Goal: Find specific page/section: Find specific page/section

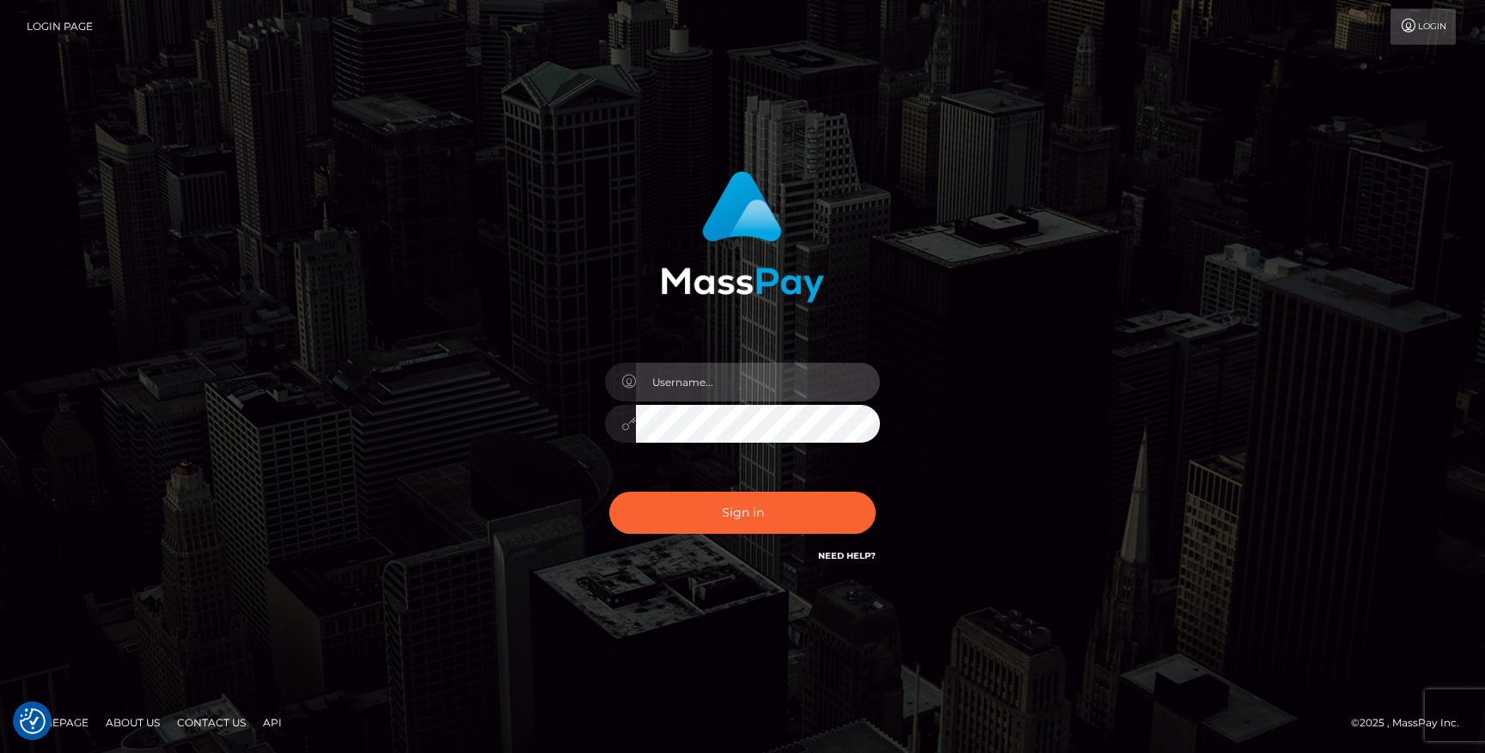
type input "Jonhill.barry"
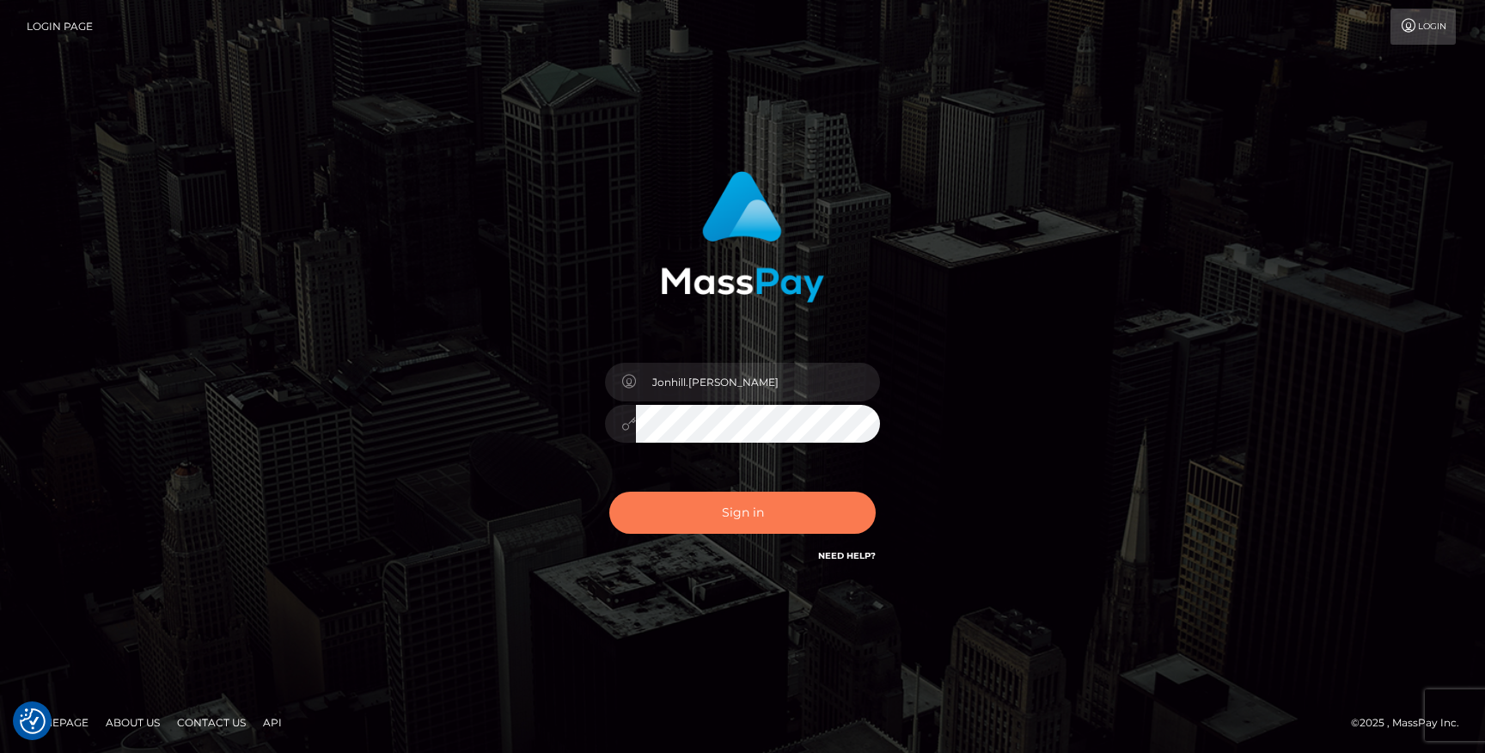
click at [792, 495] on button "Sign in" at bounding box center [742, 513] width 266 height 42
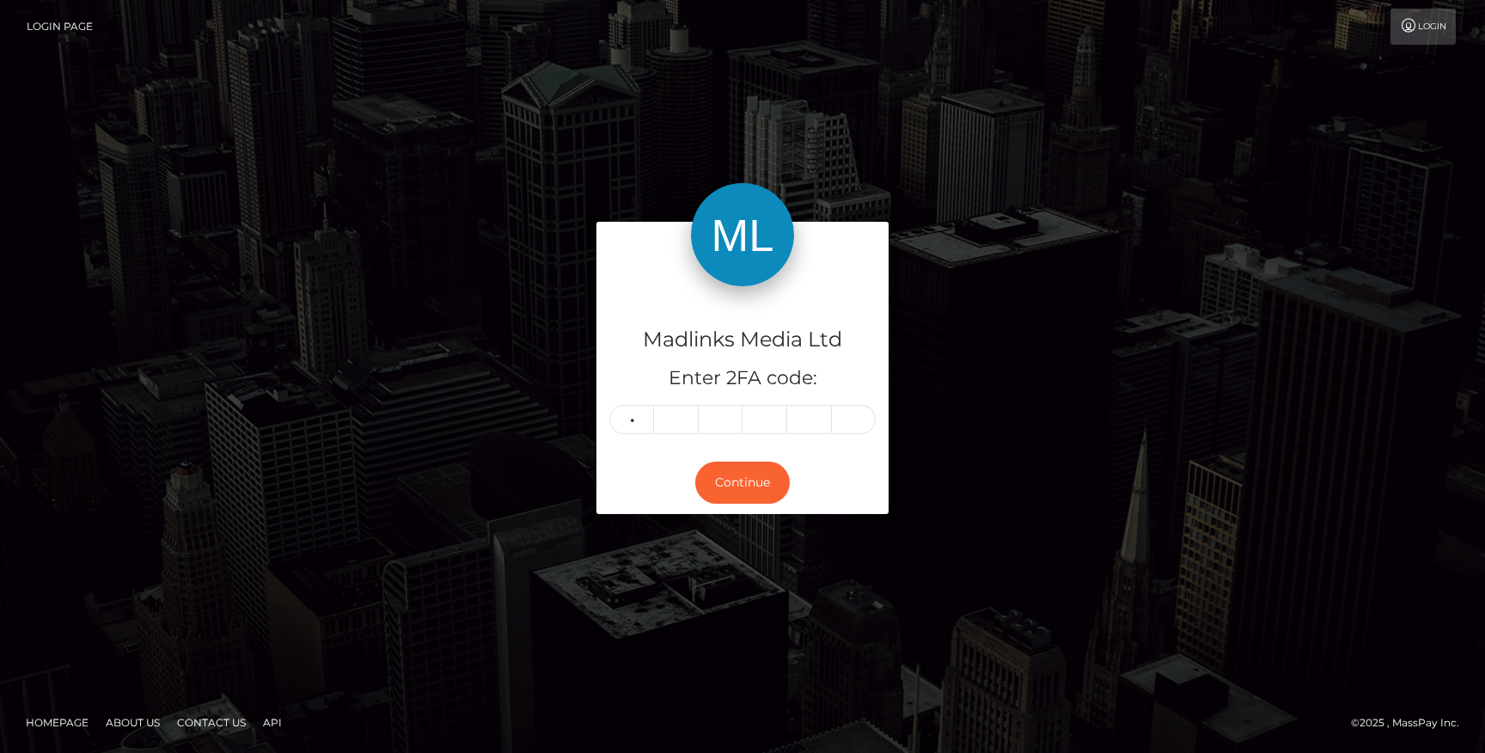
type input "8"
type input "1"
type input "6"
type input "3"
type input "2"
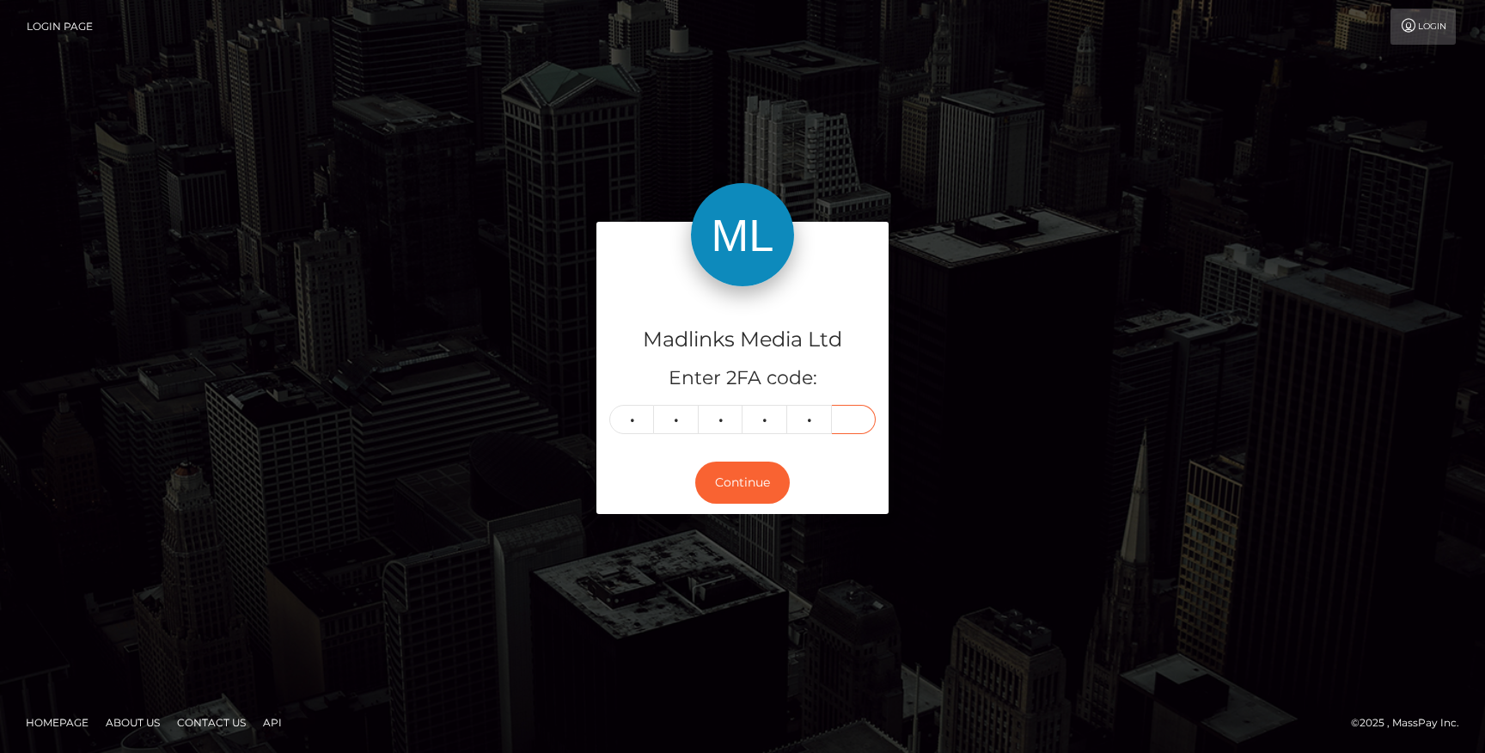
type input "7"
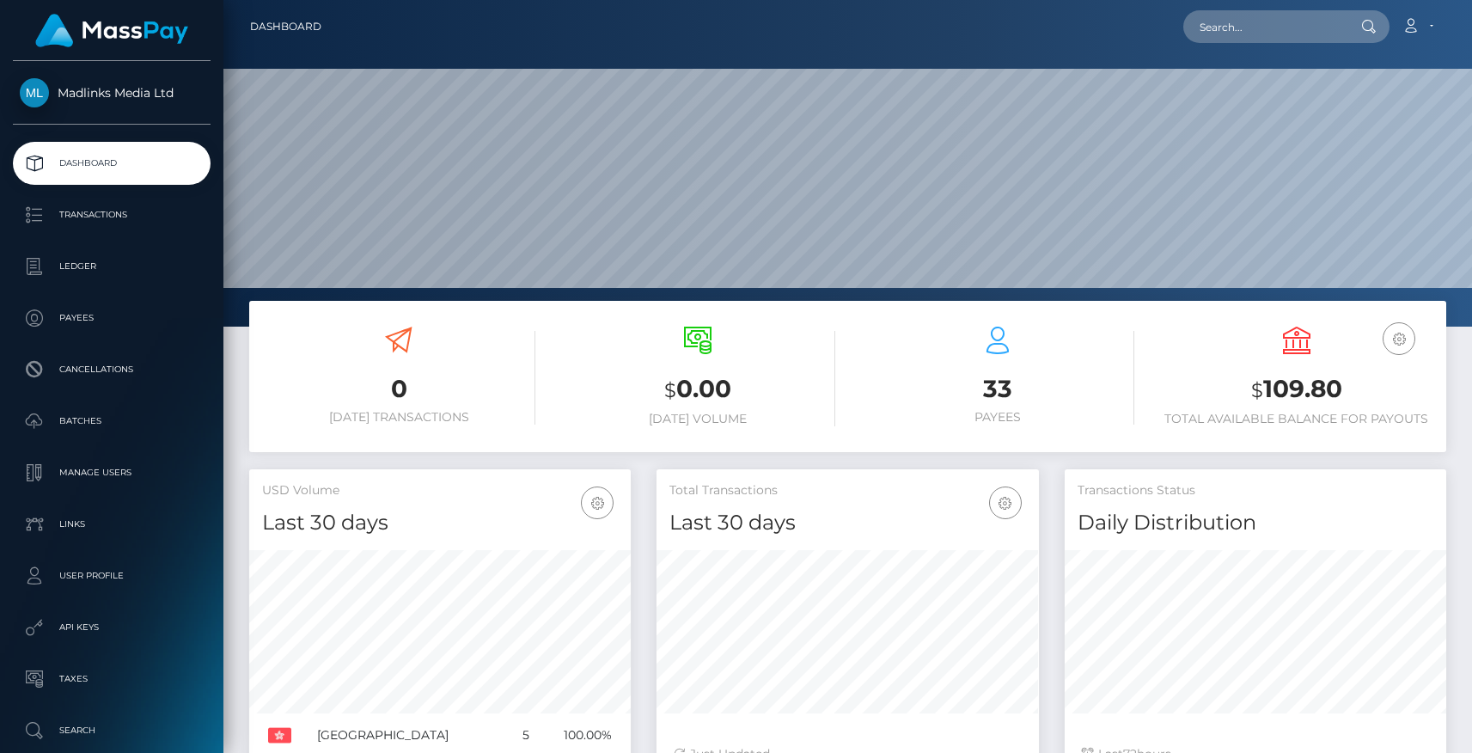
scroll to position [304, 382]
click at [100, 211] on p "Transactions" at bounding box center [112, 215] width 184 height 26
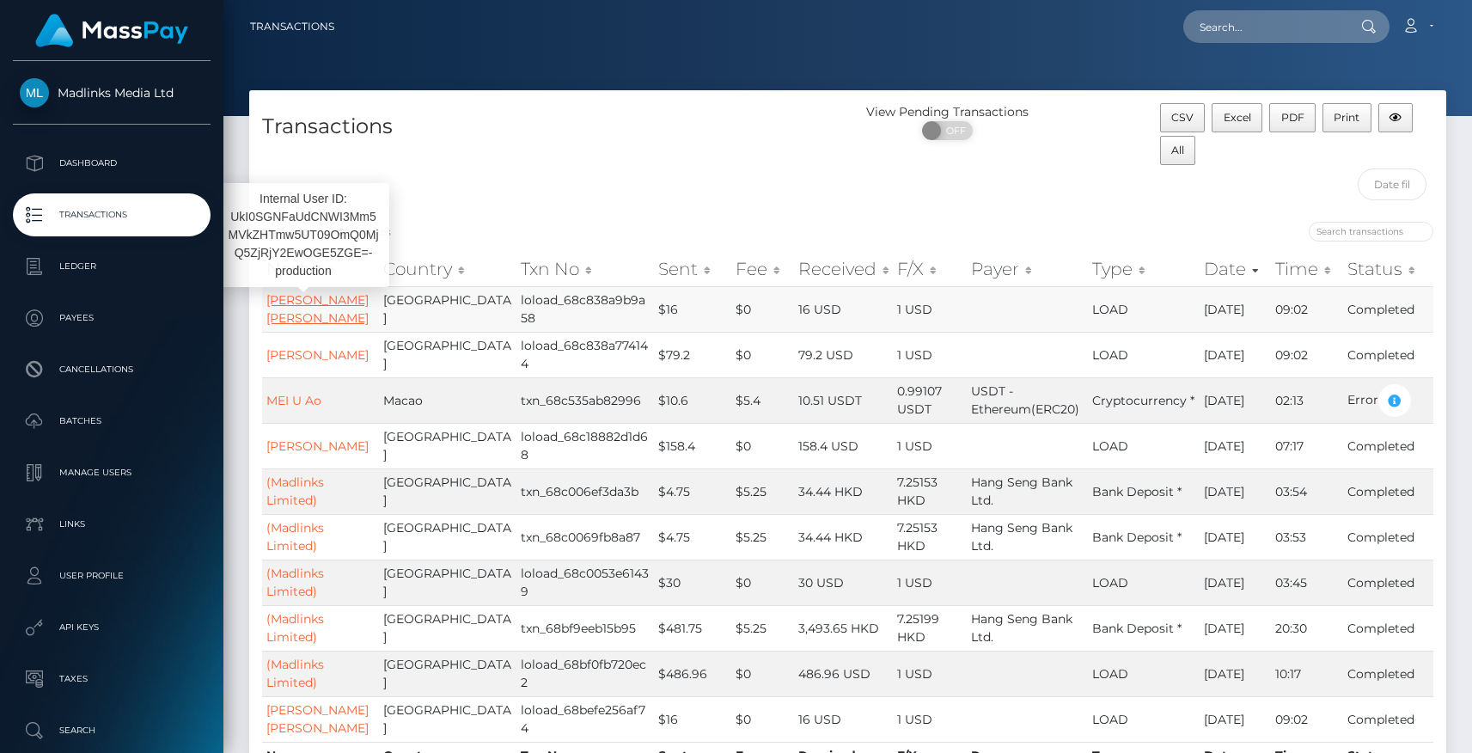
click at [278, 304] on link "HUANG Dan Dan" at bounding box center [317, 309] width 102 height 34
